Goal: Information Seeking & Learning: Compare options

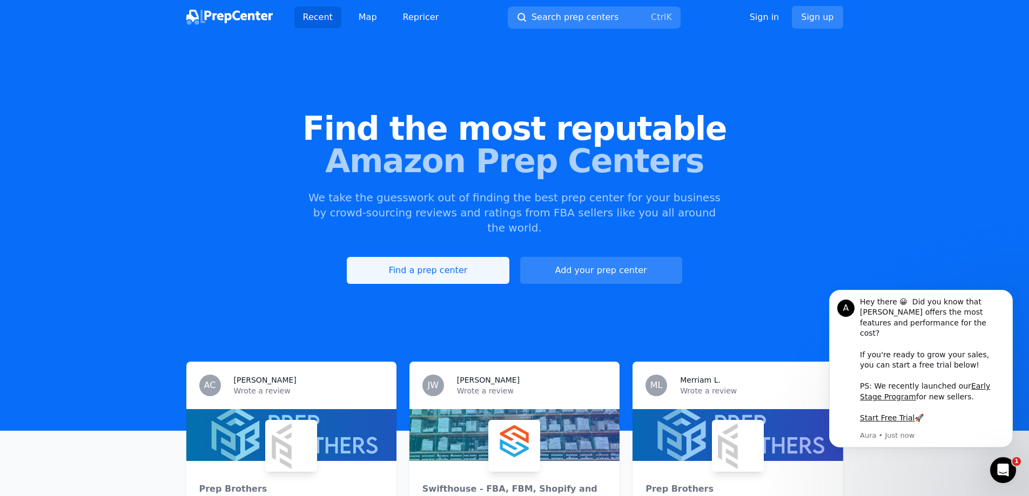
click at [385, 266] on link "Find a prep center" at bounding box center [428, 270] width 162 height 27
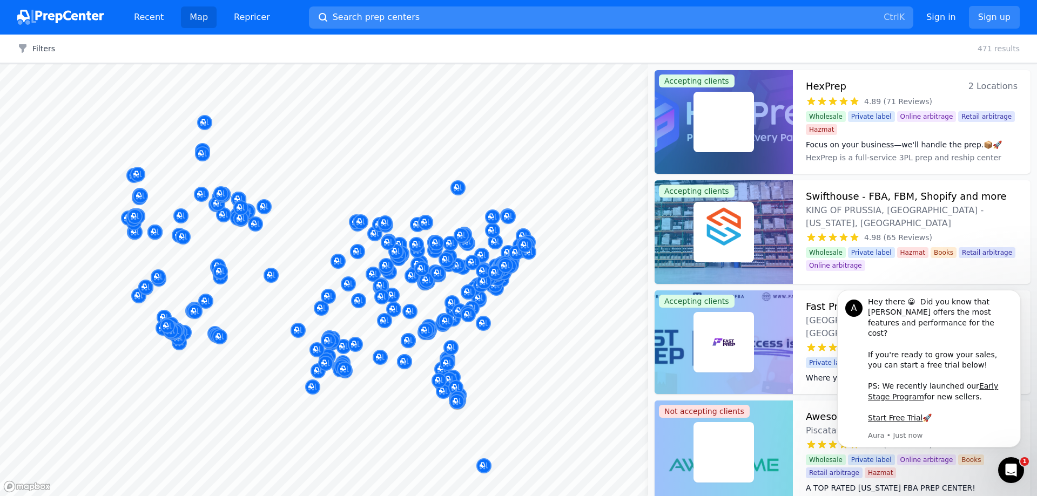
click at [374, 24] on button "Search prep centers Ctrl K" at bounding box center [611, 17] width 604 height 22
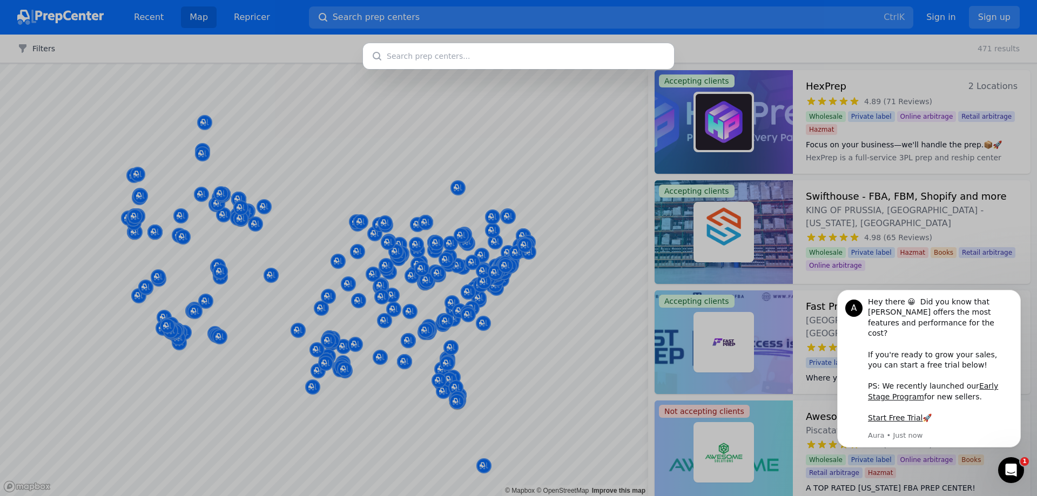
click at [450, 245] on div at bounding box center [518, 248] width 1037 height 496
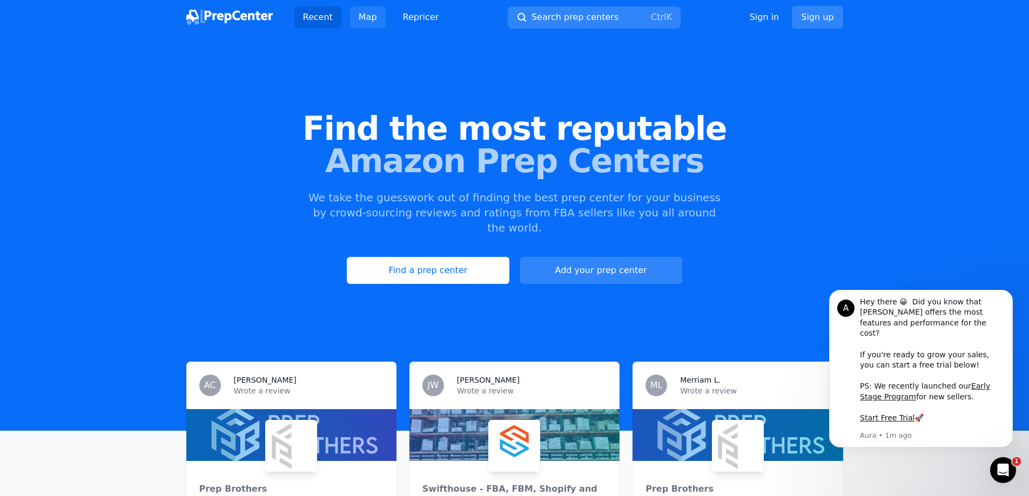
click at [365, 11] on link "Map" at bounding box center [368, 17] width 36 height 22
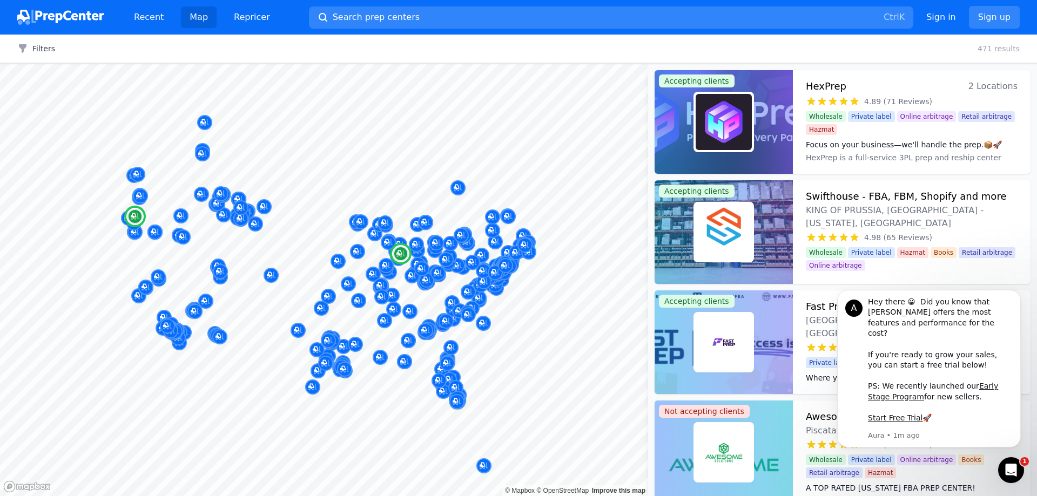
click at [816, 86] on h3 "HexPrep" at bounding box center [826, 86] width 40 height 15
click at [840, 194] on h3 "Swifthouse - FBA, FBM, Shopify and more" at bounding box center [906, 196] width 200 height 15
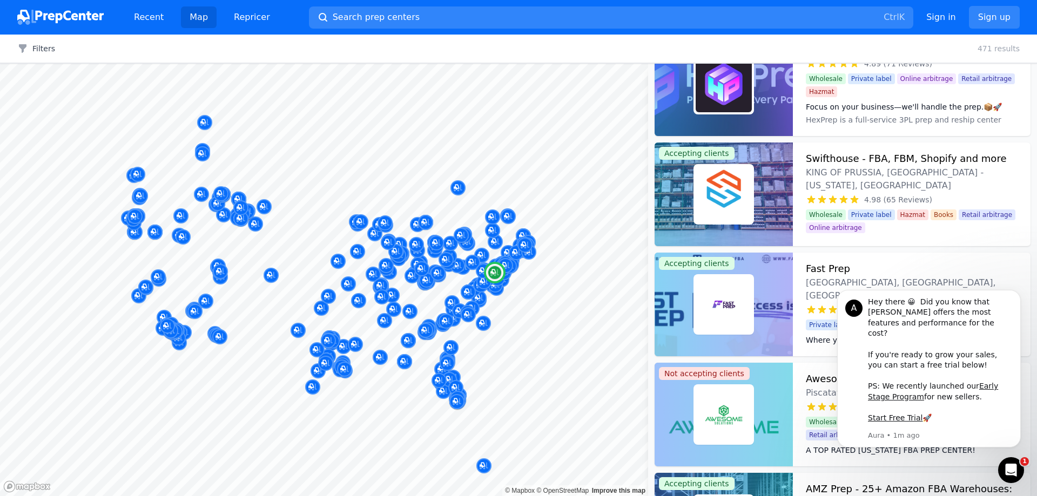
scroll to position [108, 0]
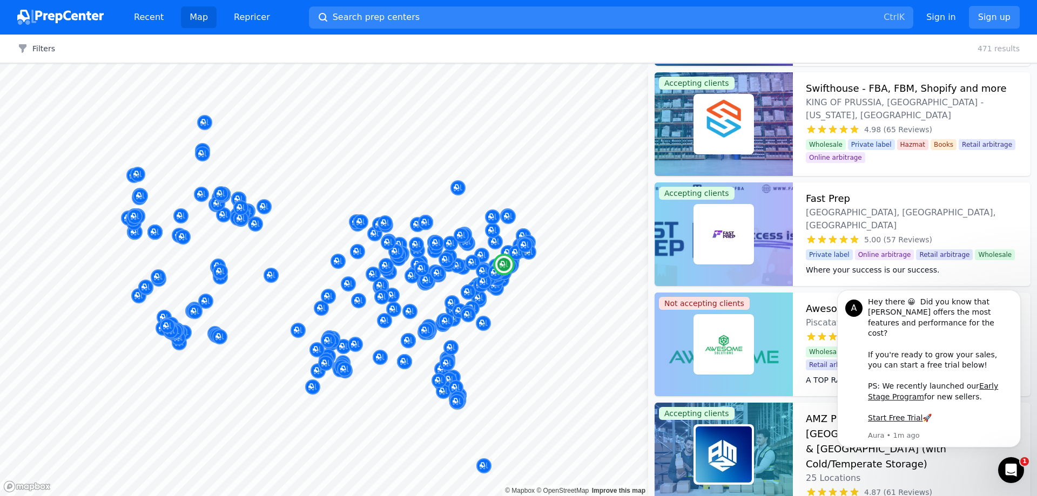
click at [833, 197] on h3 "Fast Prep" at bounding box center [828, 198] width 44 height 15
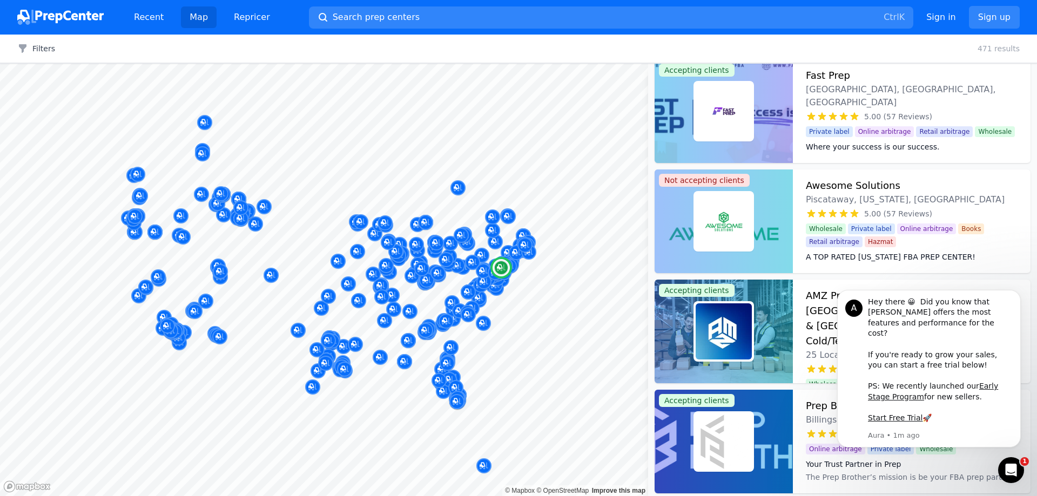
scroll to position [270, 0]
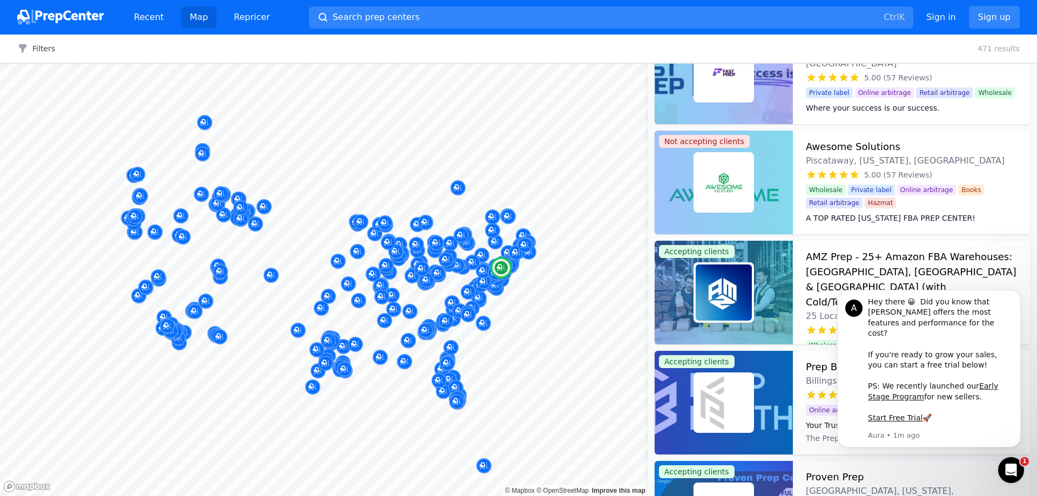
click at [857, 147] on h3 "Awesome Solutions" at bounding box center [853, 146] width 94 height 15
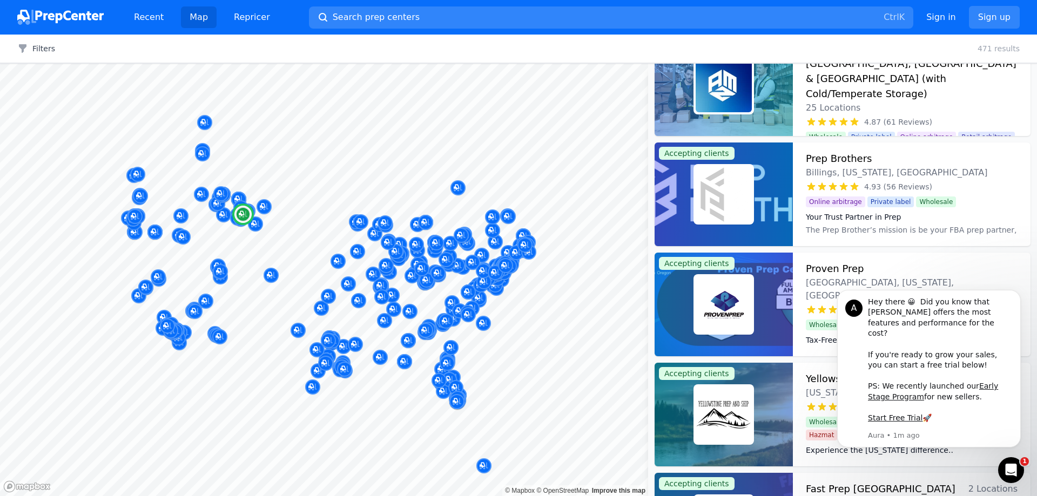
scroll to position [486, 0]
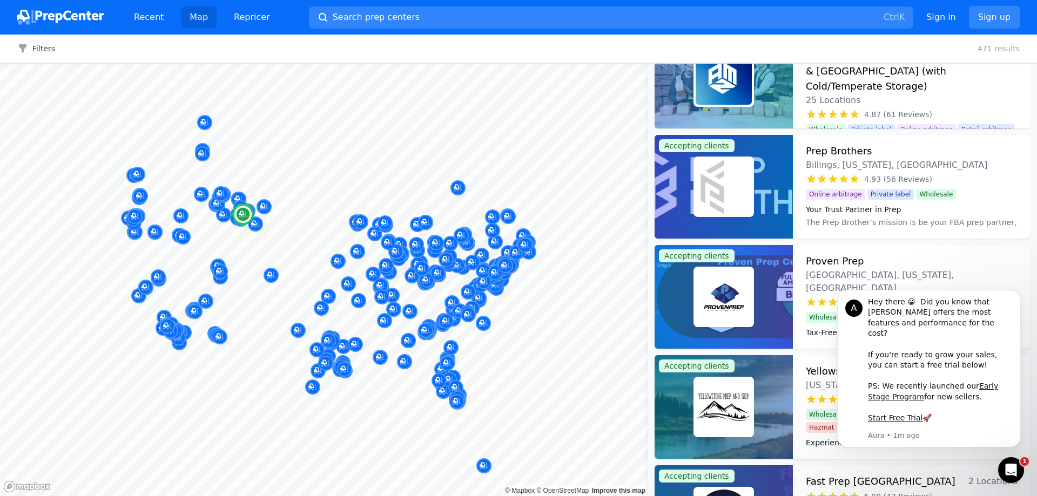
click at [849, 152] on h3 "Prep Brothers" at bounding box center [839, 151] width 66 height 15
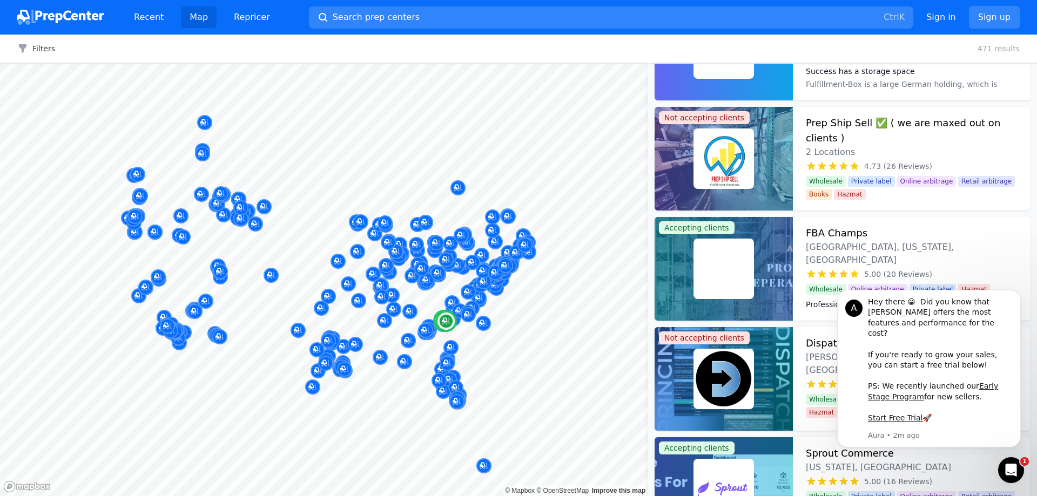
scroll to position [2214, 0]
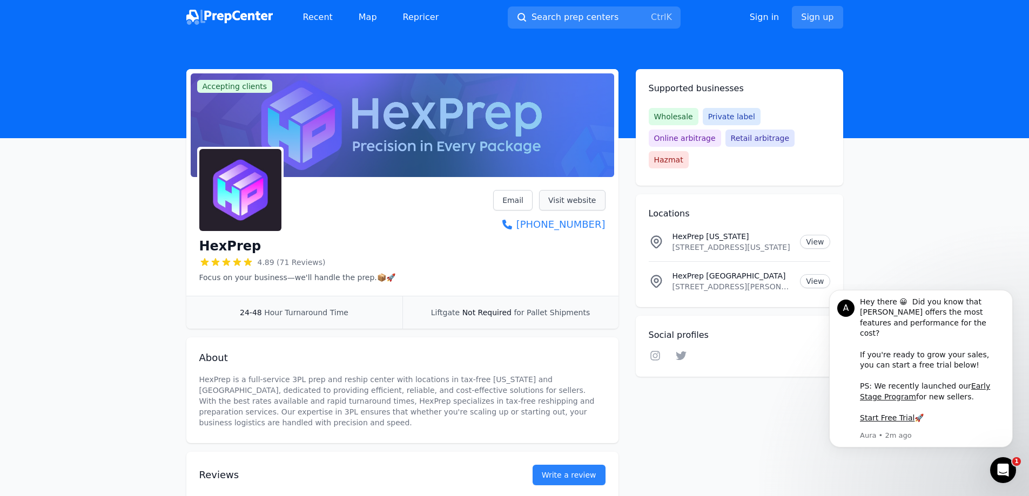
click at [566, 198] on link "Visit website" at bounding box center [572, 200] width 66 height 21
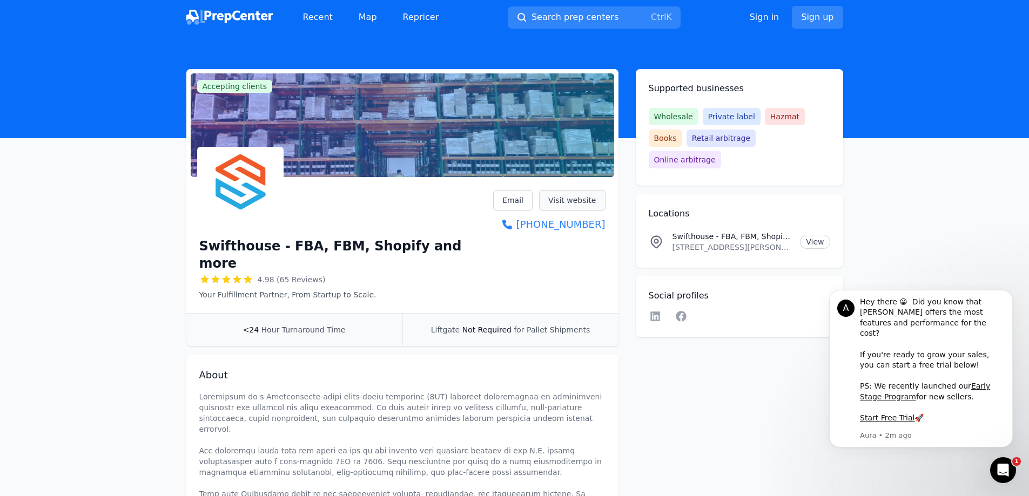
click at [569, 201] on link "Visit website" at bounding box center [572, 200] width 66 height 21
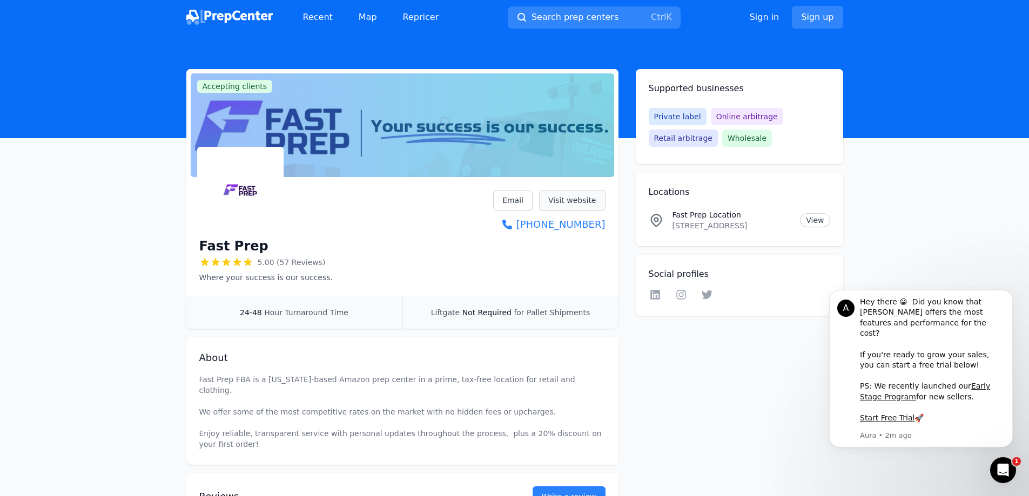
click at [555, 203] on link "Visit website" at bounding box center [572, 200] width 66 height 21
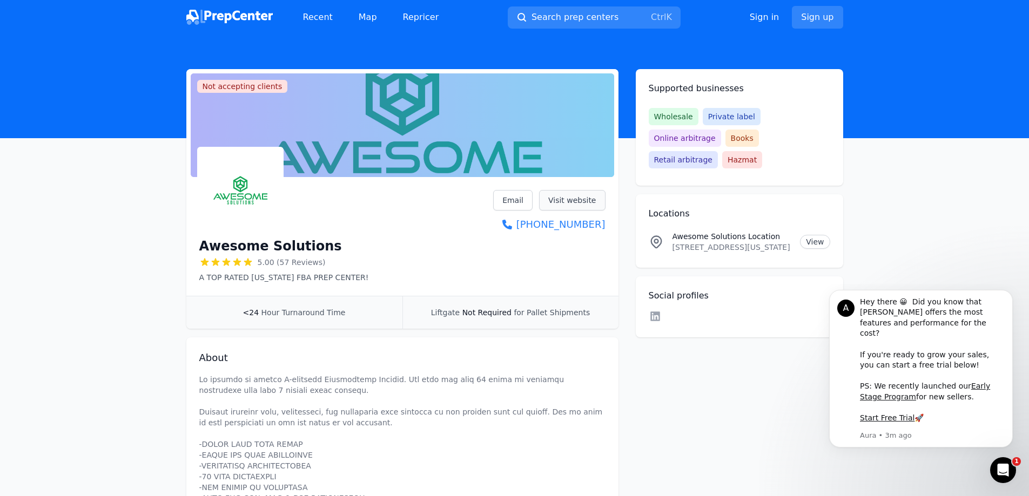
click at [563, 199] on link "Visit website" at bounding box center [572, 200] width 66 height 21
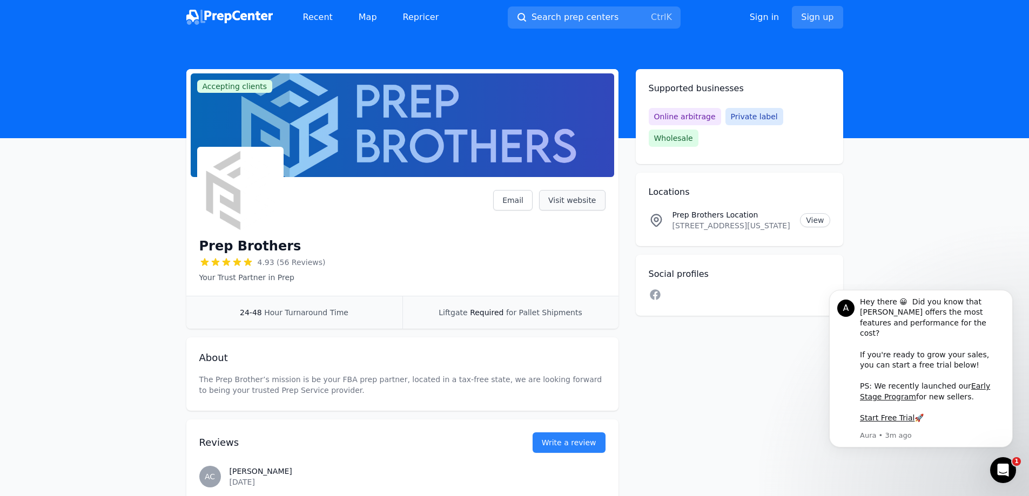
click at [560, 203] on link "Visit website" at bounding box center [572, 200] width 66 height 21
